Goal: Task Accomplishment & Management: Use online tool/utility

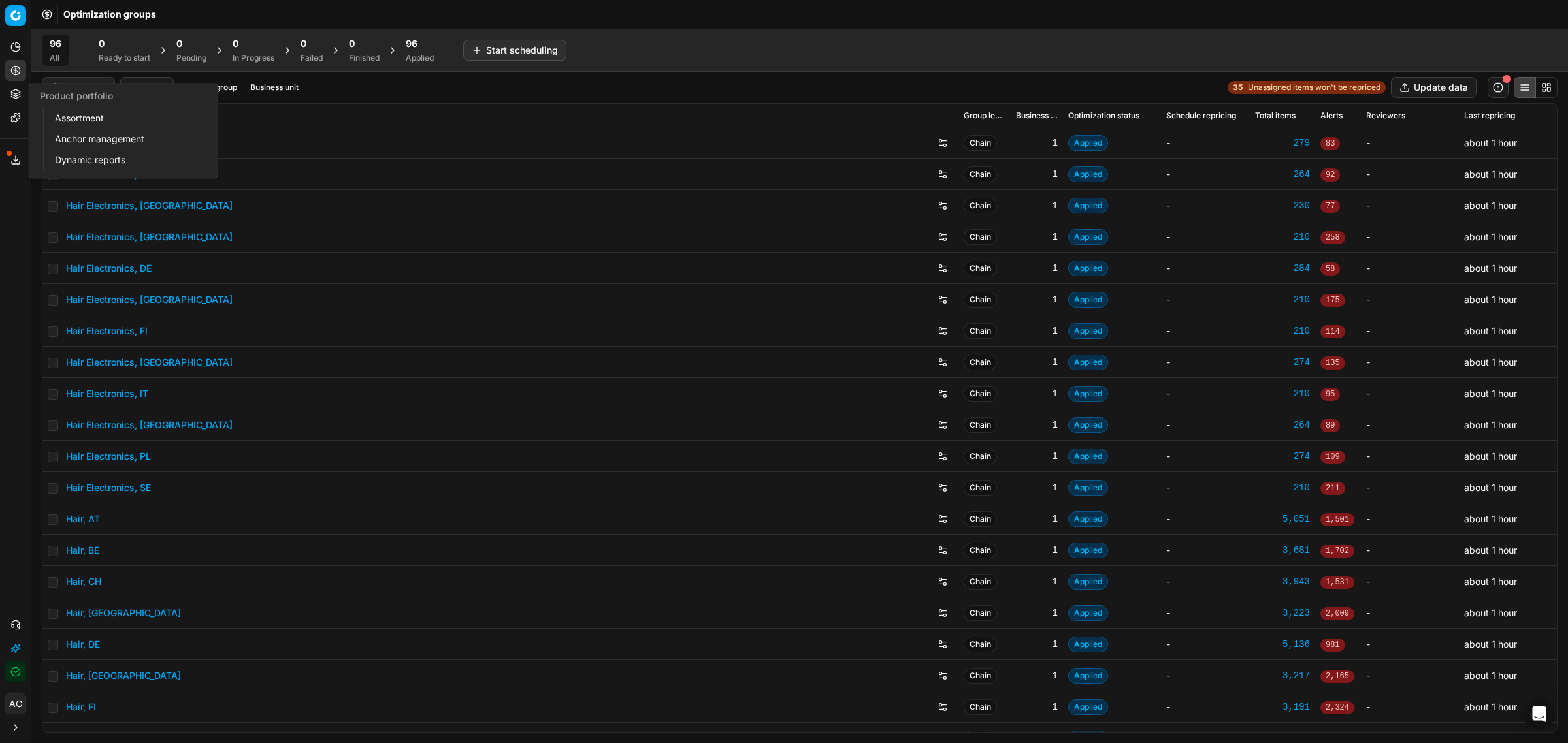
click at [18, 94] on icon at bounding box center [16, 94] width 11 height 11
click at [63, 115] on link "Assortment" at bounding box center [126, 119] width 153 height 18
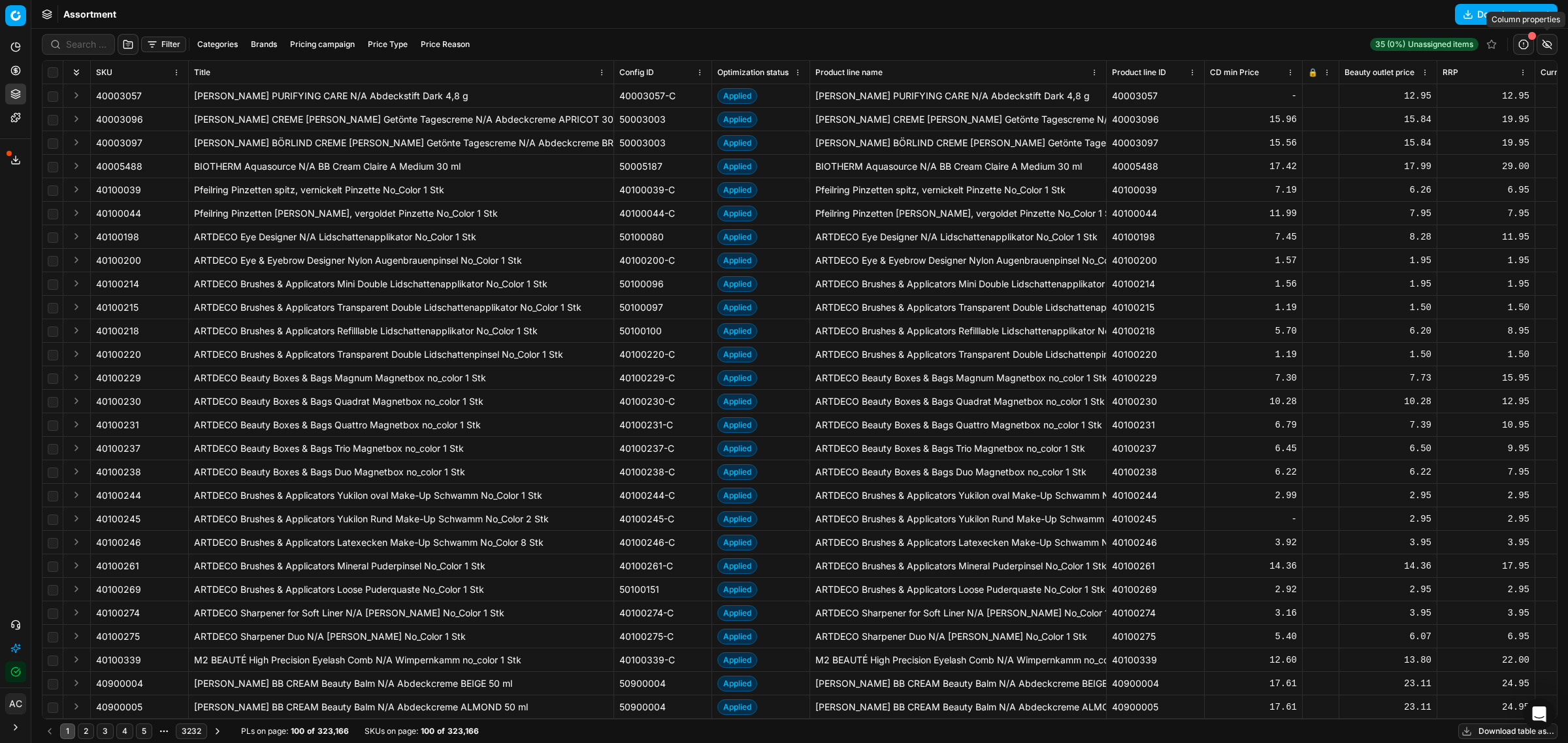
click at [1045, 44] on button "button" at bounding box center [1546, 44] width 21 height 21
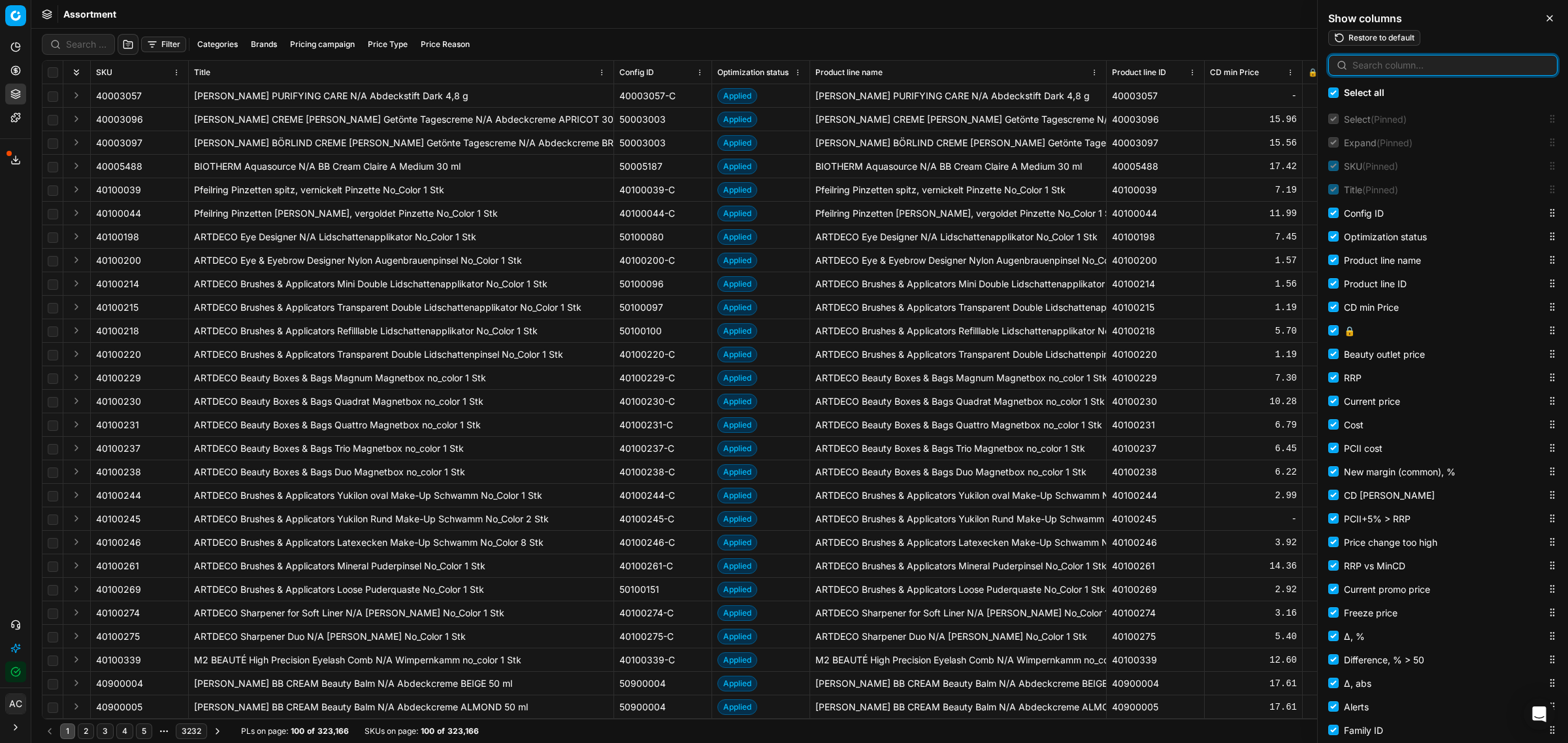
click at [1045, 62] on input at bounding box center [1450, 66] width 197 height 13
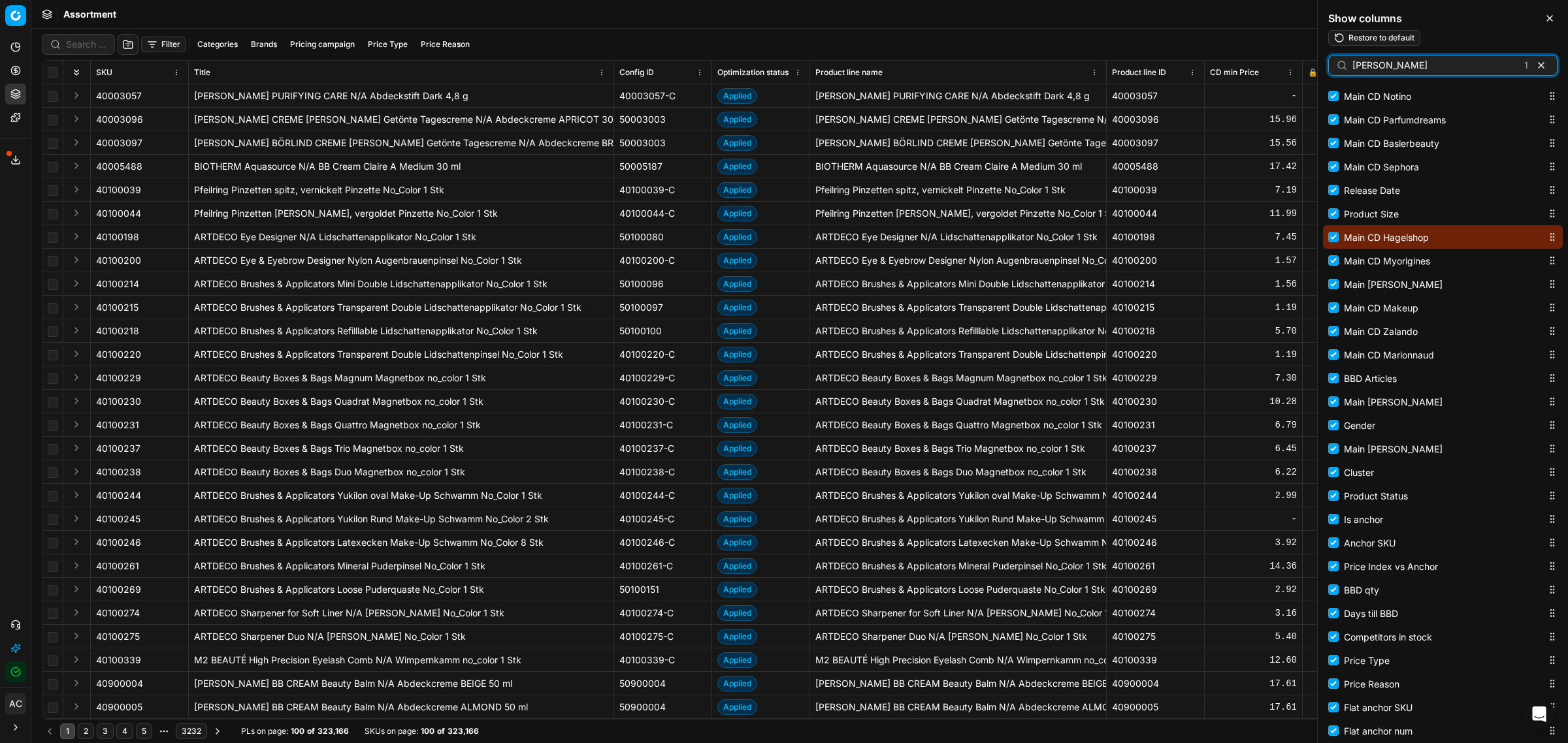
scroll to position [1013, 0]
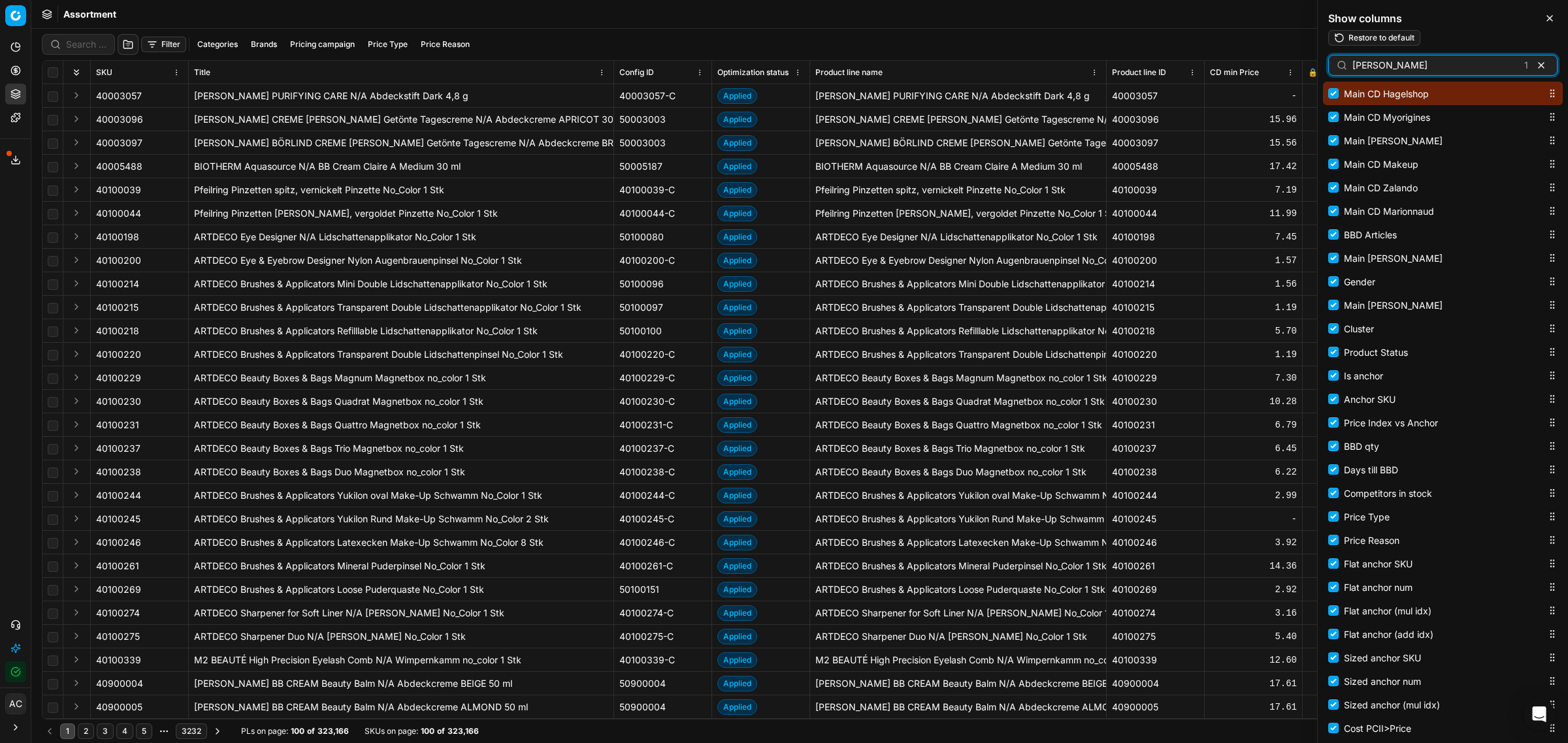
type input "hagel"
drag, startPoint x: 1431, startPoint y: 95, endPoint x: 1337, endPoint y: 93, distance: 94.0
click at [1045, 93] on label "Main CD Hagelshop" at bounding box center [1438, 93] width 219 height 16
click at [1045, 93] on input "Main CD Hagelshop" at bounding box center [1333, 93] width 11 height 11
checkbox input "false"
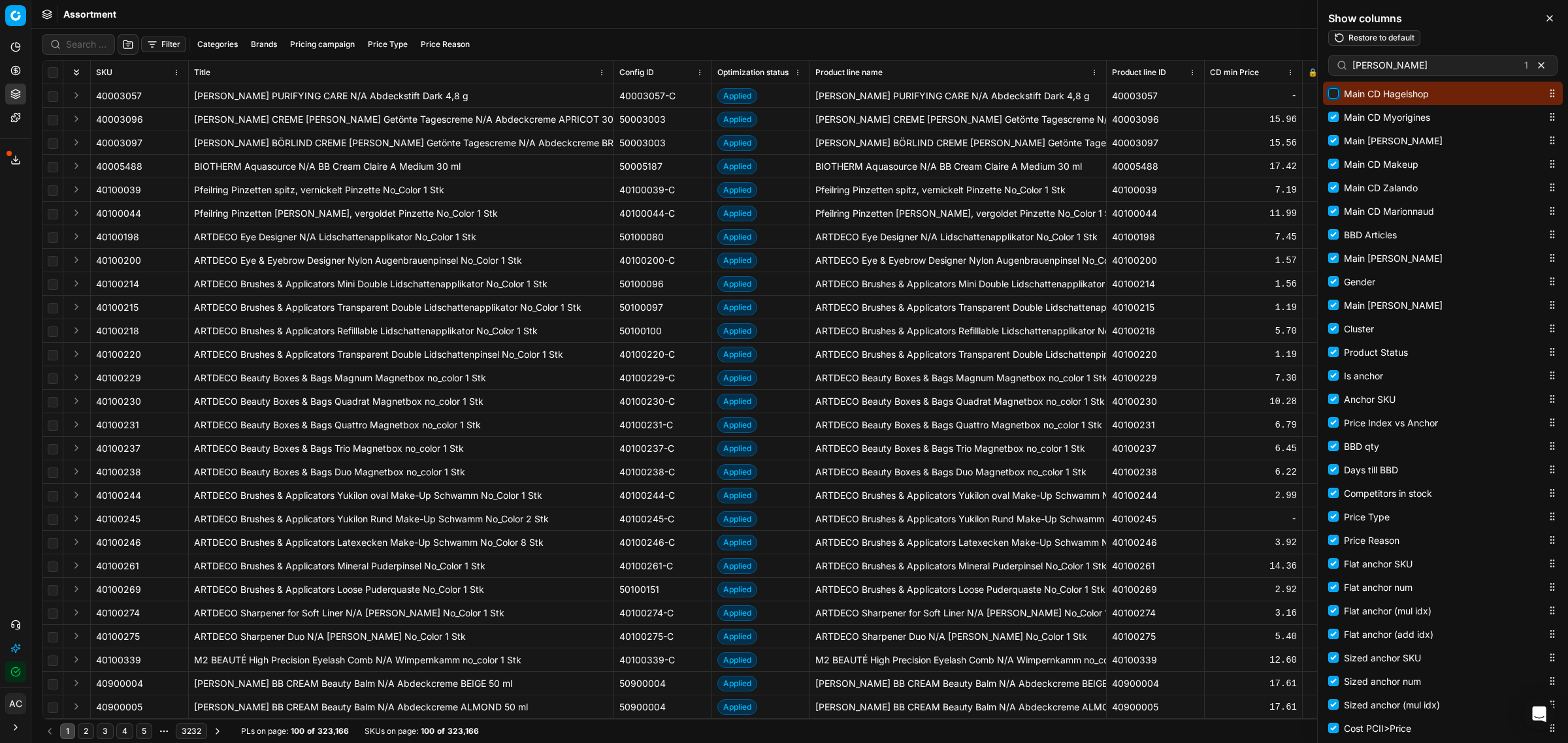
checkbox input "false"
click at [1045, 94] on input "Main CD Hagelshop" at bounding box center [1333, 93] width 11 height 11
checkbox input "true"
click at [17, 67] on icon at bounding box center [16, 70] width 11 height 11
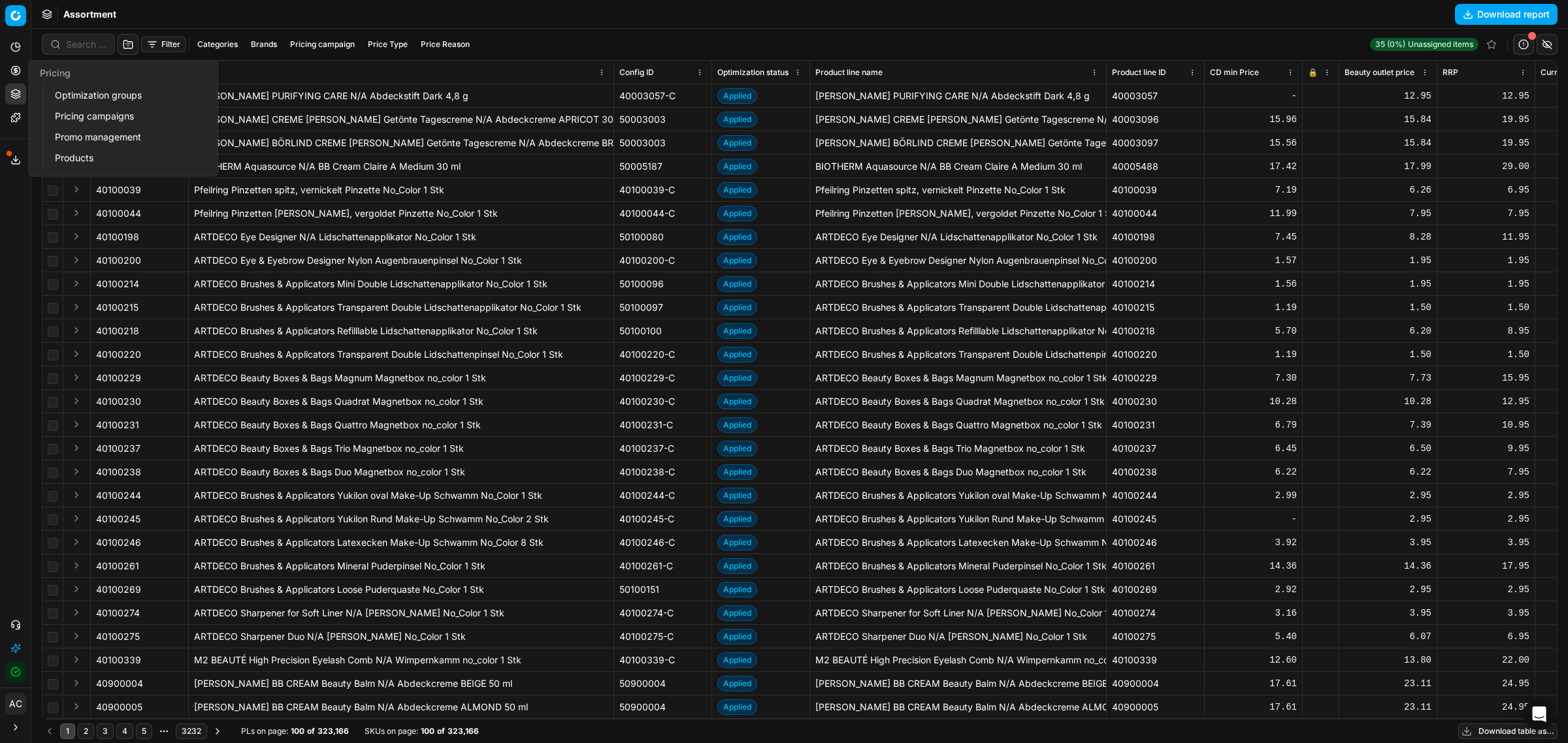
click at [79, 93] on link "Optimization groups" at bounding box center [126, 95] width 153 height 18
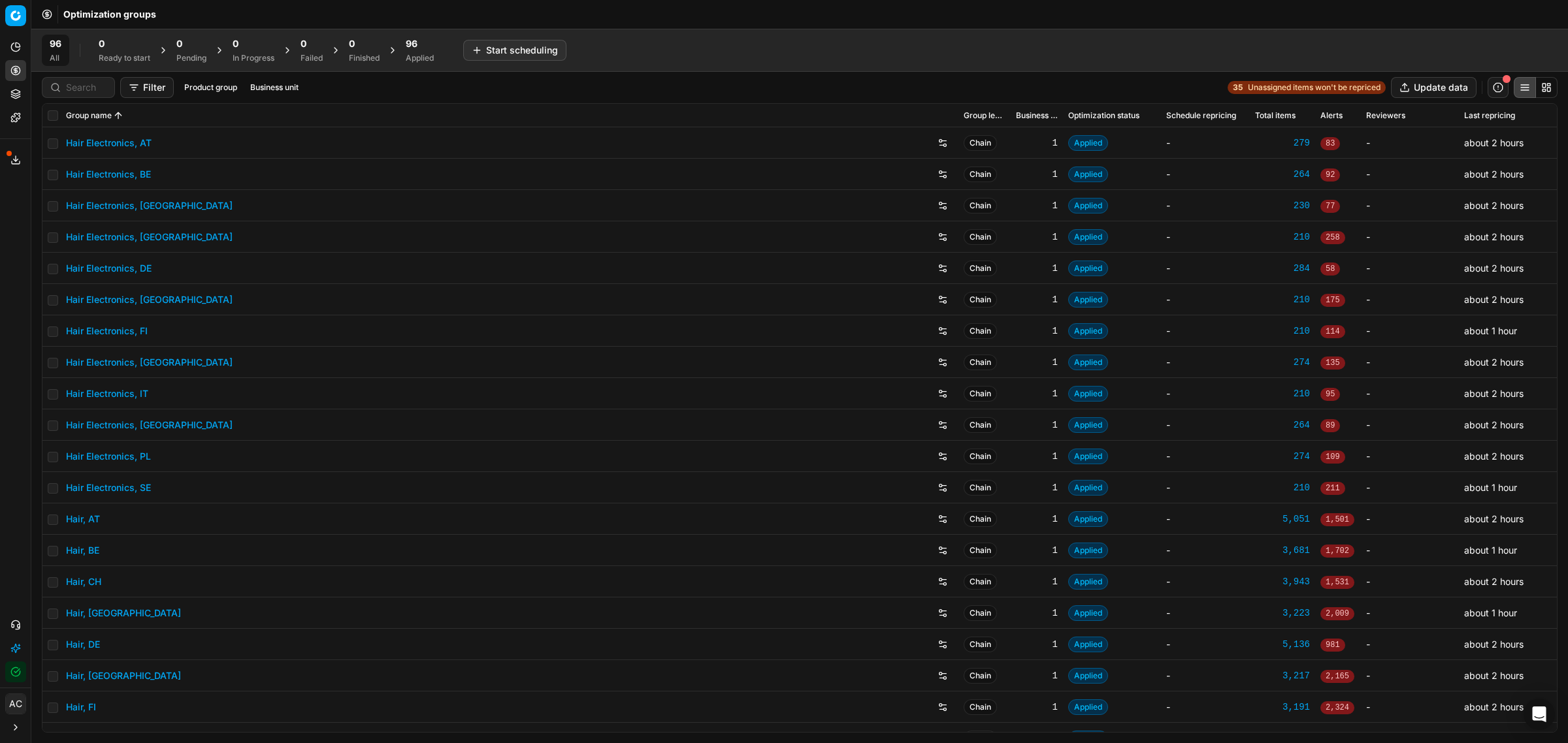
click at [98, 449] on link "Hair, CH" at bounding box center [84, 582] width 36 height 13
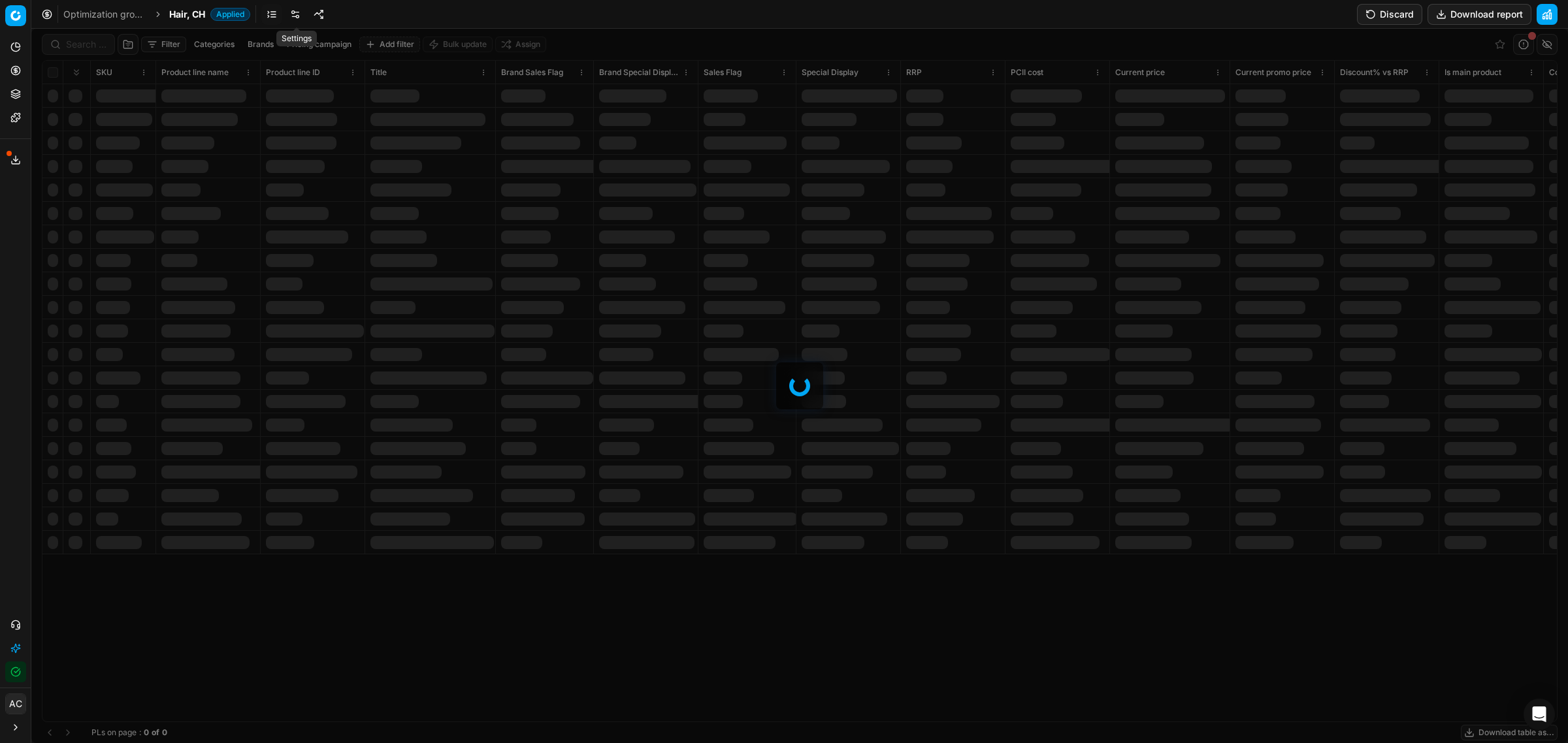
click at [297, 18] on link at bounding box center [294, 14] width 21 height 21
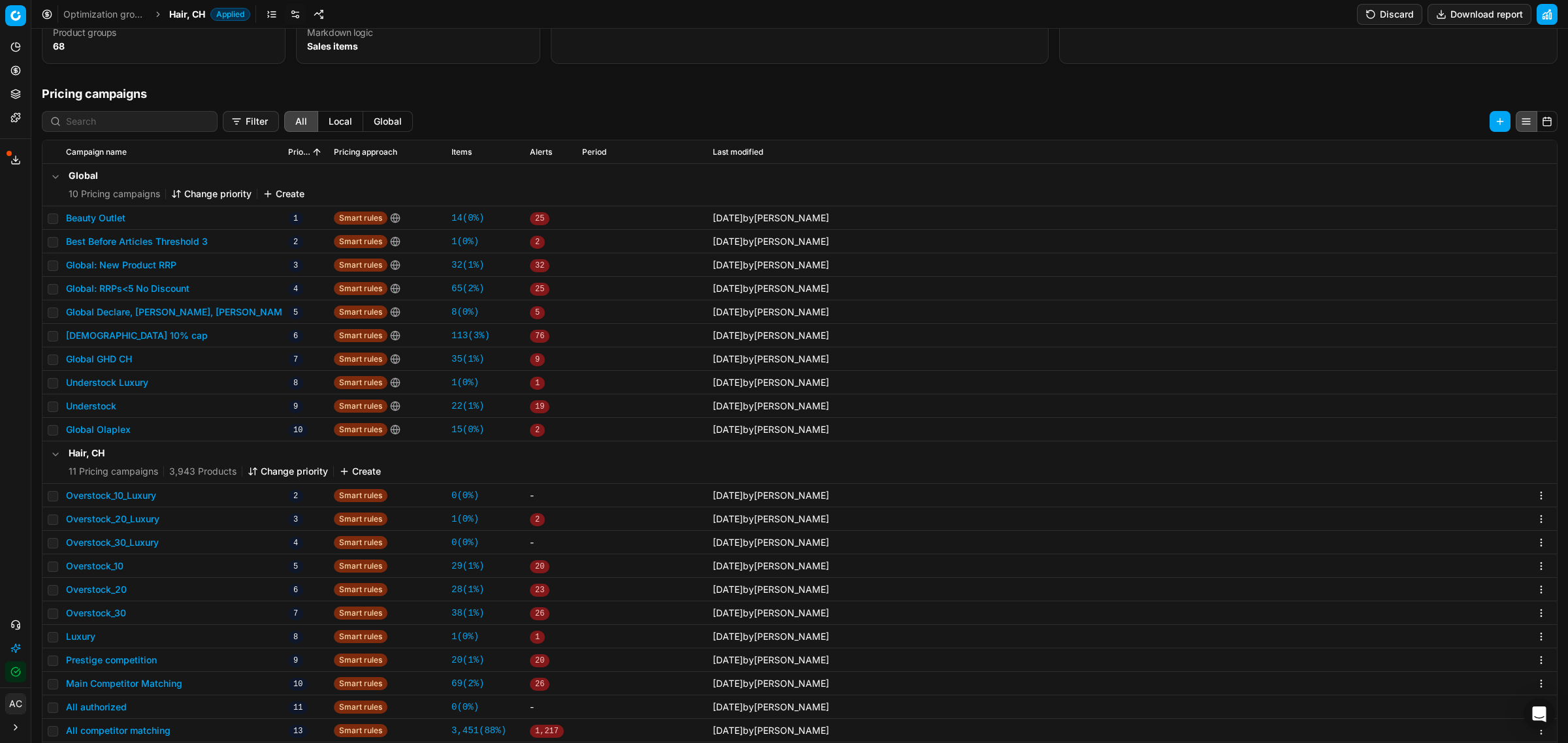
scroll to position [236, 0]
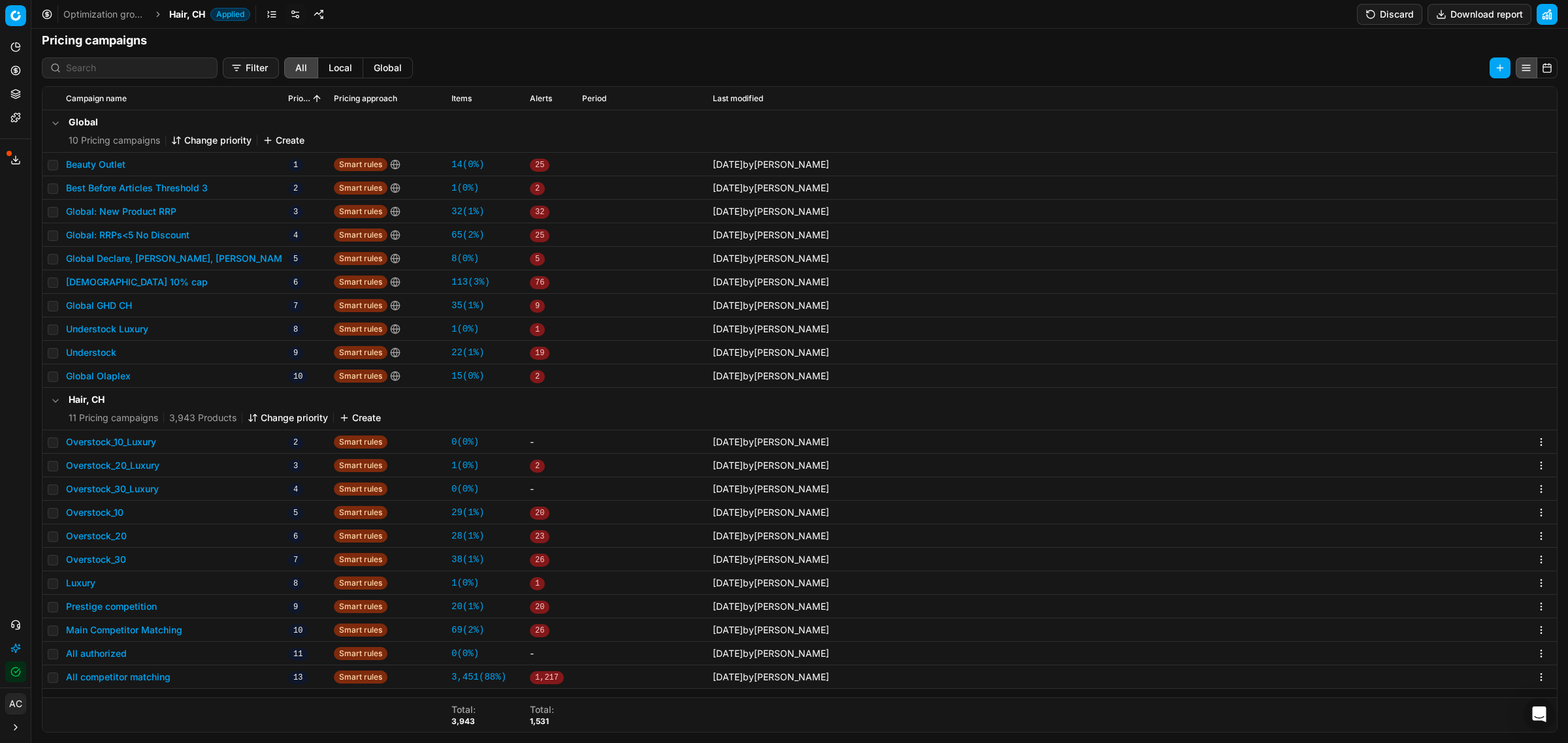
click at [90, 449] on button "Luxury" at bounding box center [80, 584] width 29 height 13
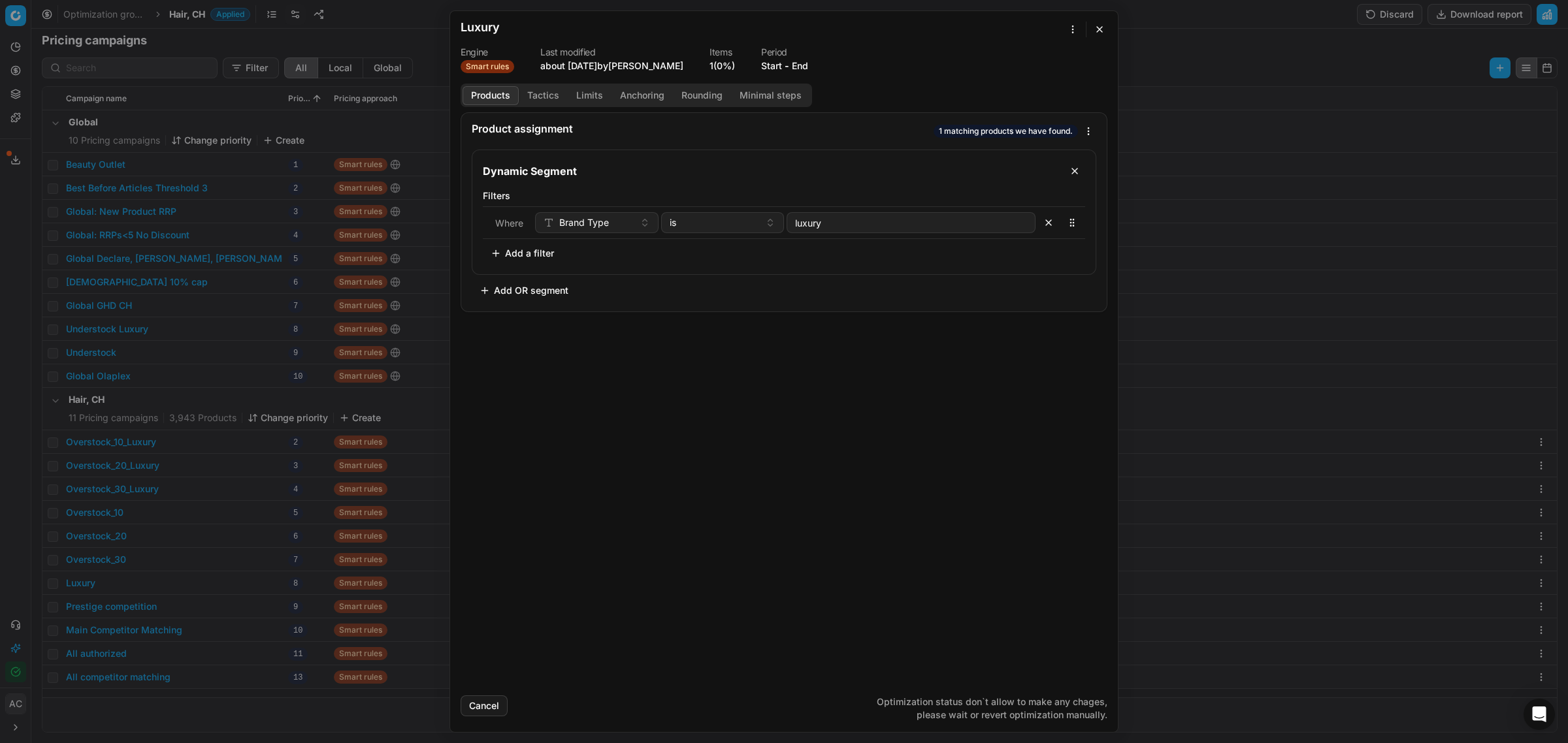
click at [526, 255] on button "Add a filter" at bounding box center [522, 253] width 79 height 21
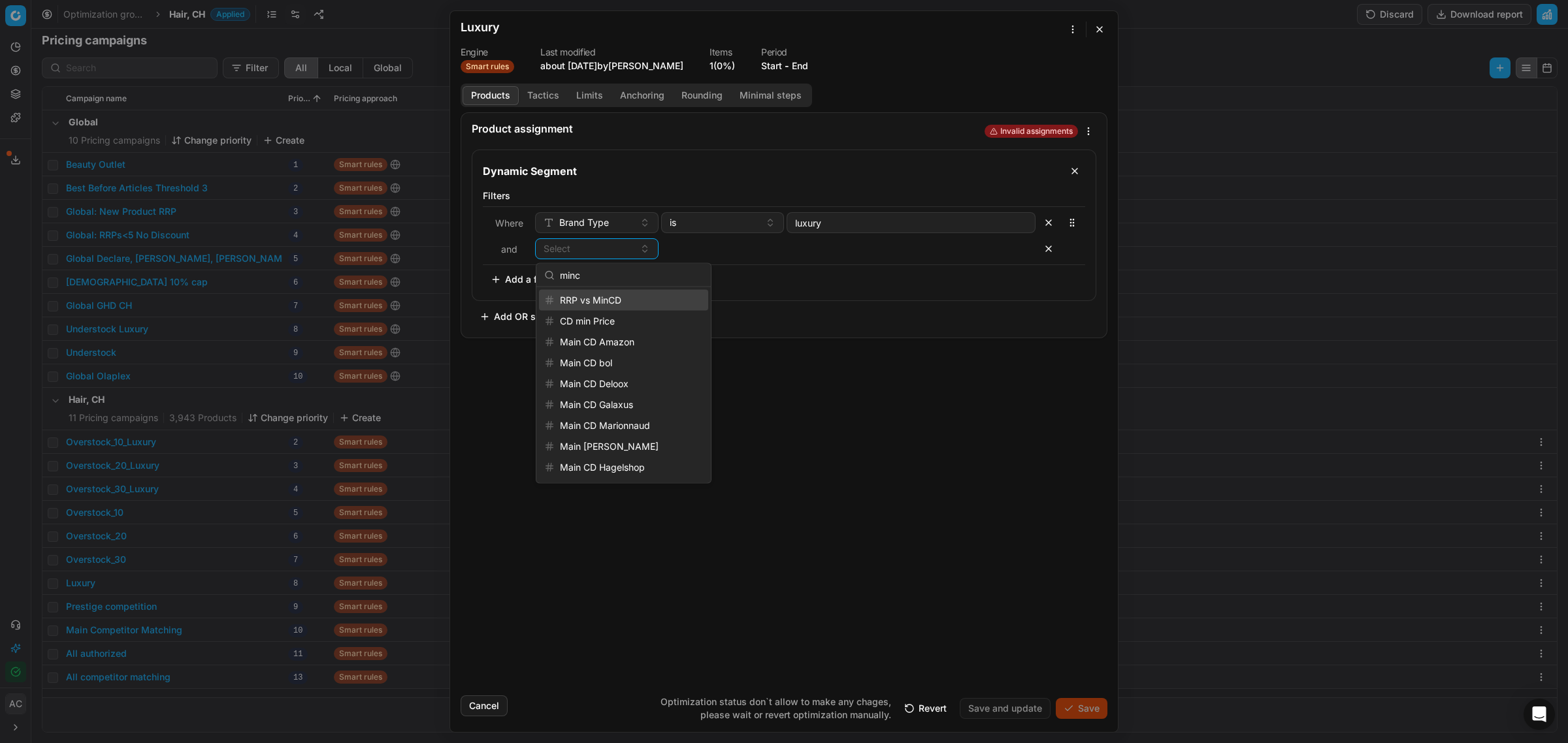
type input "minc"
click at [624, 304] on div "RRP vs MinCD" at bounding box center [624, 300] width 169 height 21
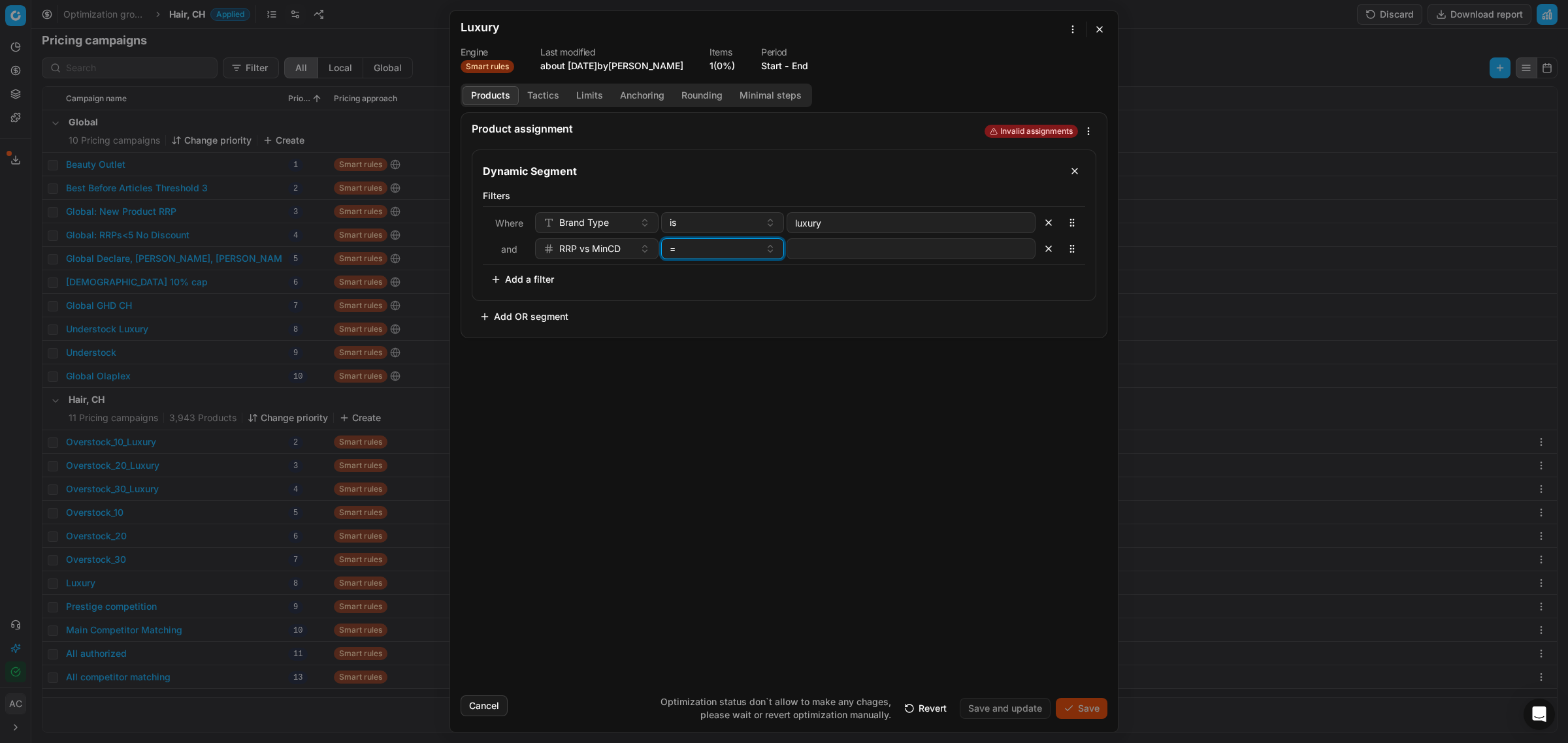
click at [750, 250] on div "=" at bounding box center [715, 249] width 91 height 13
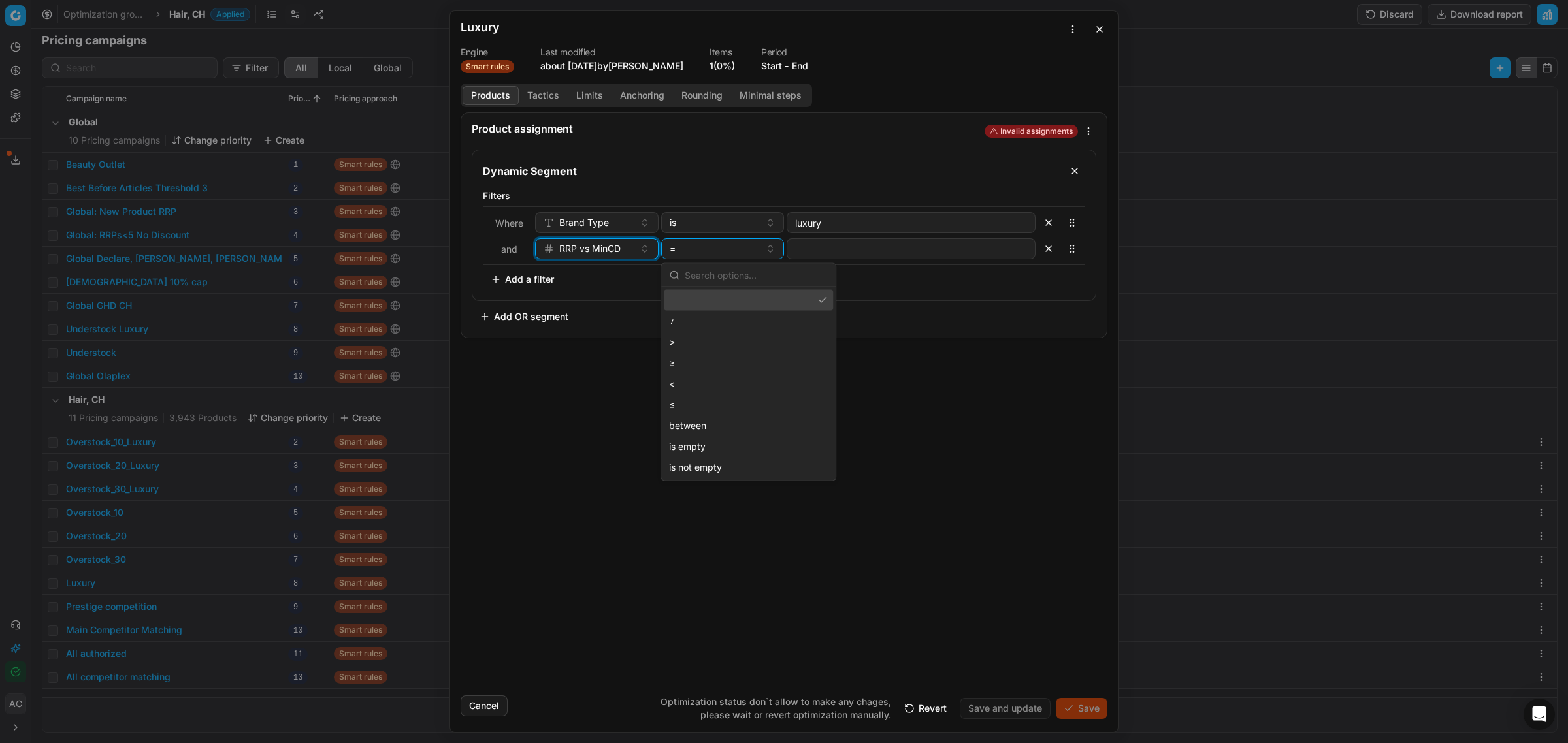
click at [590, 255] on span "RRP vs MinCD" at bounding box center [590, 249] width 61 height 13
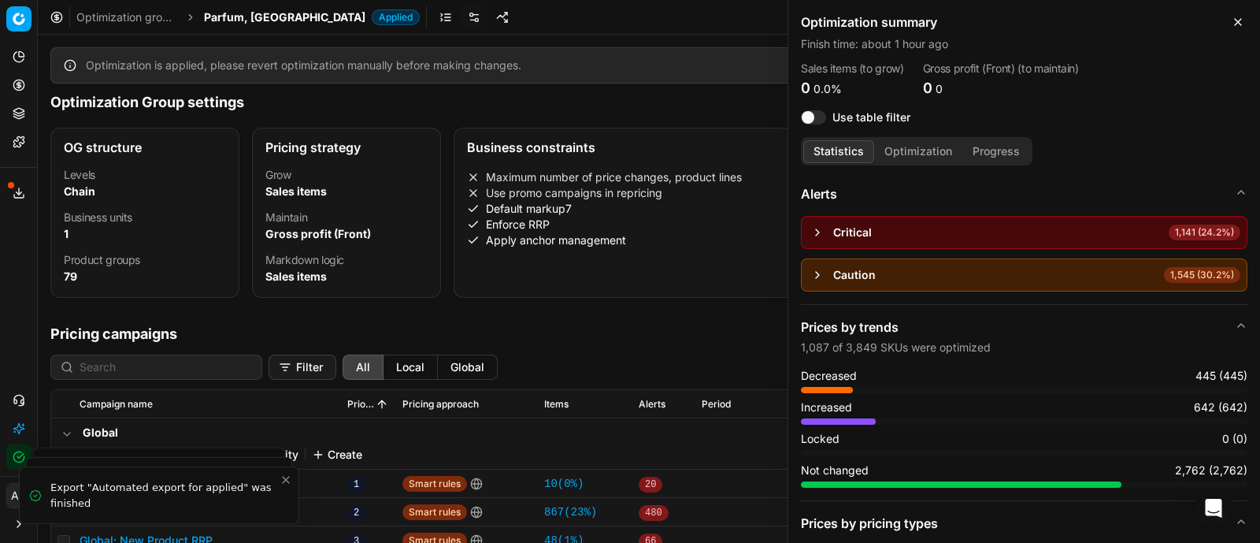
scroll to position [243, 0]
